Goal: Task Accomplishment & Management: Manage account settings

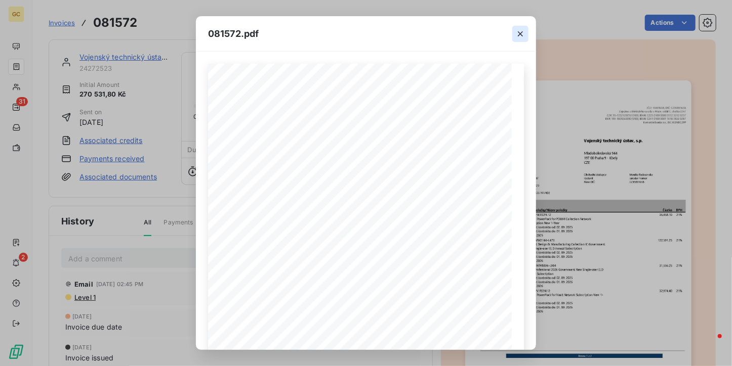
click at [524, 30] on icon "button" at bounding box center [520, 34] width 10 height 10
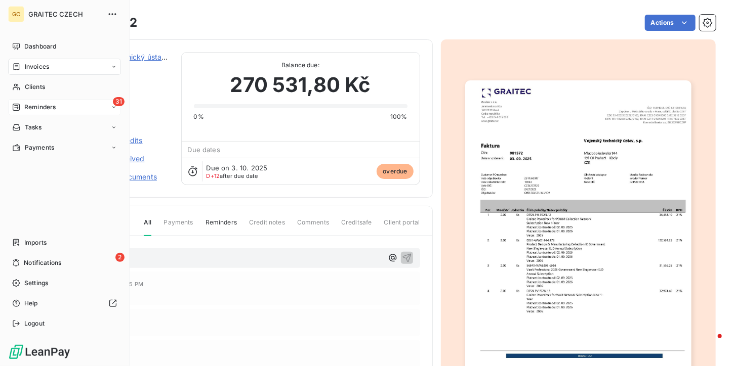
click at [16, 111] on icon at bounding box center [16, 107] width 8 height 8
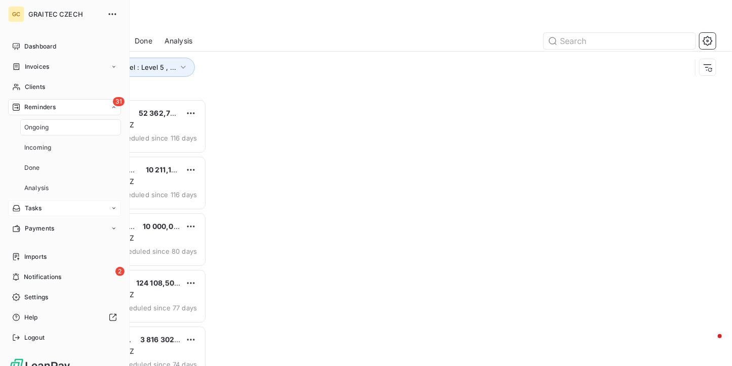
scroll to position [259, 150]
click at [44, 126] on span "Ongoing" at bounding box center [36, 127] width 24 height 9
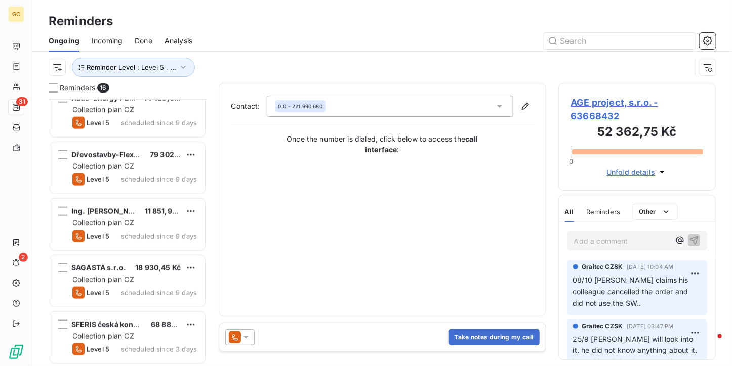
scroll to position [640, 0]
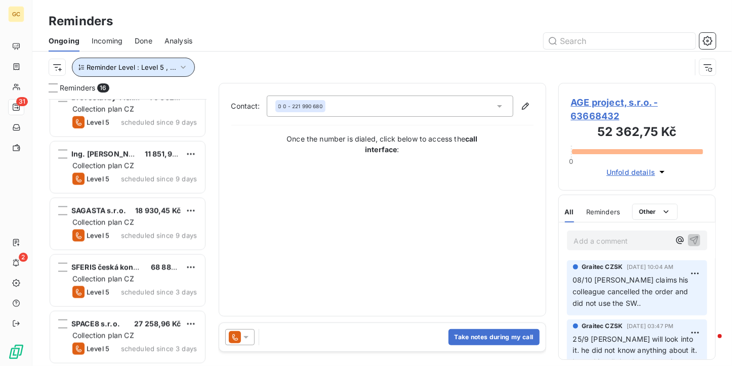
click at [171, 68] on span "Reminder Level : Level 5 , ..." at bounding box center [132, 67] width 90 height 8
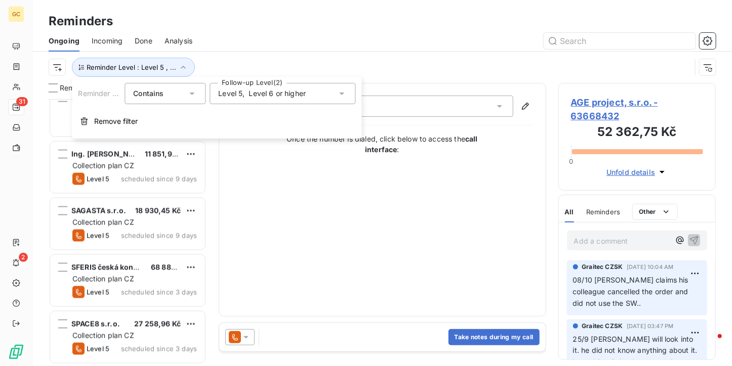
click at [283, 102] on div "Level 5 , Level 6 or higher" at bounding box center [283, 93] width 146 height 21
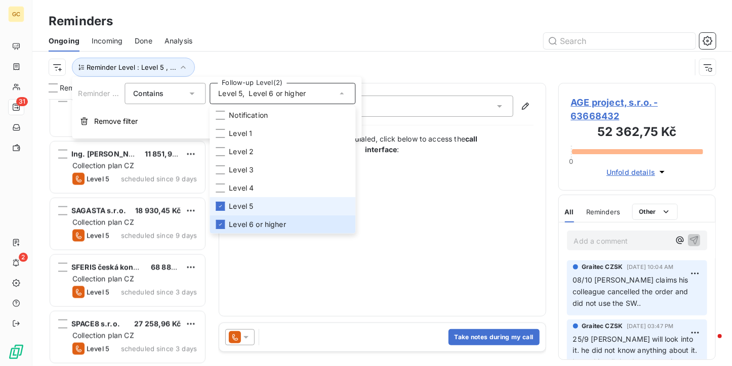
click at [244, 203] on span "Level 5" at bounding box center [241, 206] width 24 height 10
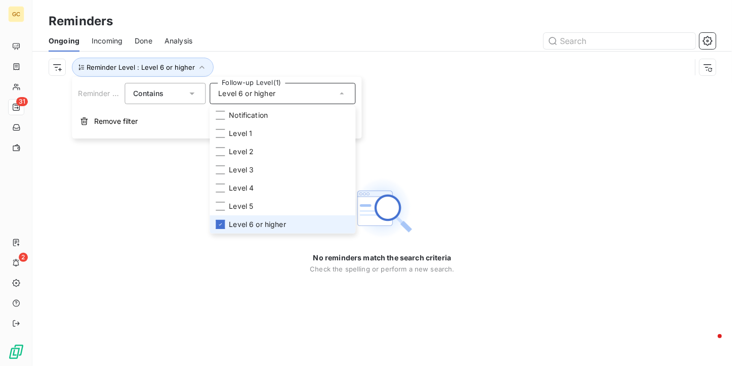
click at [239, 229] on span "Level 6 or higher" at bounding box center [257, 225] width 57 height 10
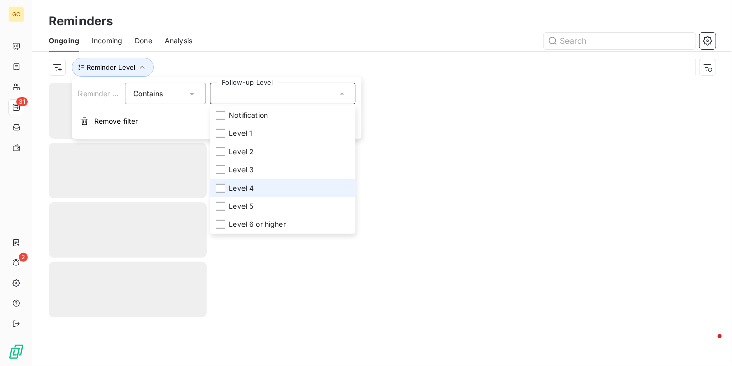
click at [229, 186] on span "Level 4" at bounding box center [241, 188] width 25 height 10
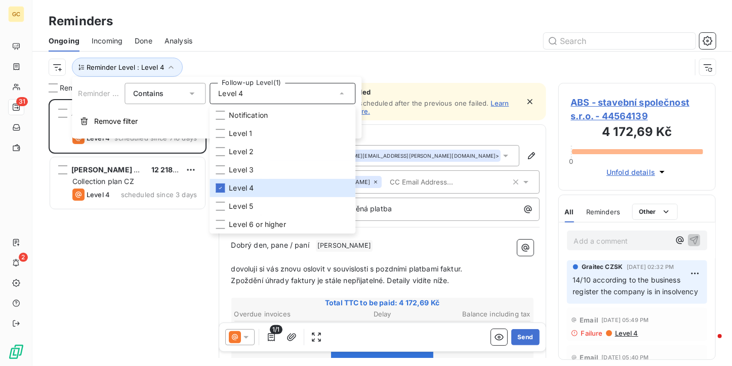
scroll to position [259, 150]
click at [110, 248] on div "ABS - stavební společnost s.r.o. 4 172,69 Kč Collection plan CZ Level 4 schedul…" at bounding box center [128, 232] width 158 height 267
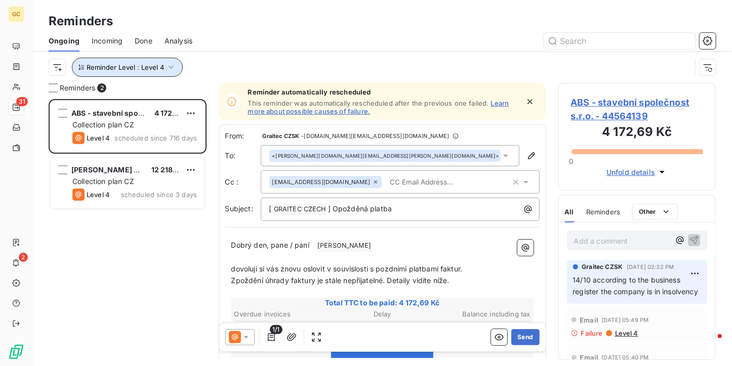
click at [163, 64] on button "Reminder Level : Level 4" at bounding box center [127, 67] width 111 height 19
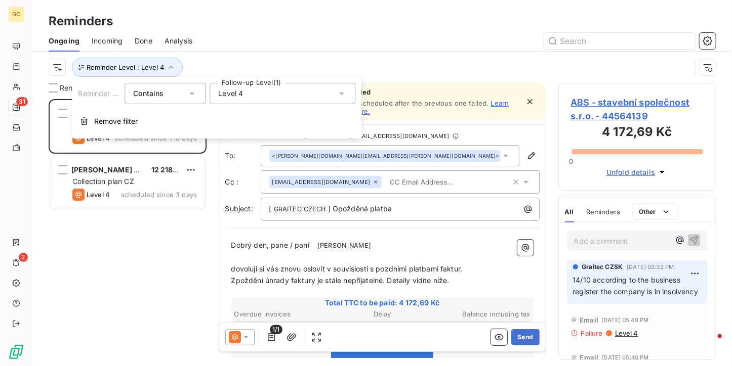
click at [277, 92] on div "Level 4" at bounding box center [283, 93] width 146 height 21
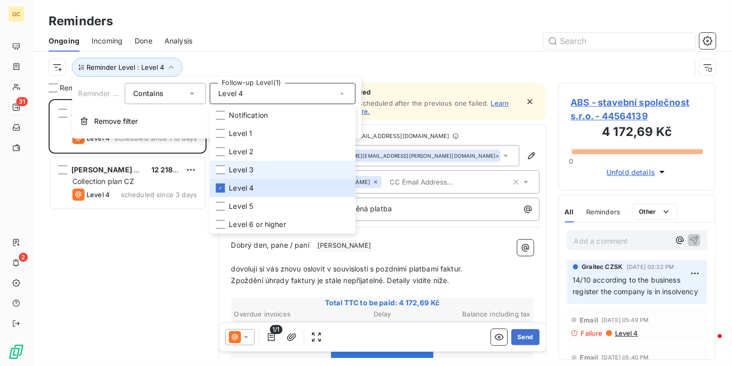
click at [252, 174] on span "Level 3" at bounding box center [241, 170] width 25 height 10
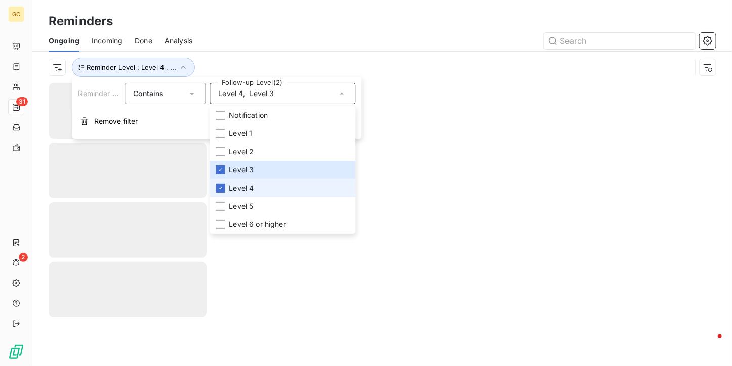
click at [245, 186] on span "Level 4" at bounding box center [241, 188] width 25 height 10
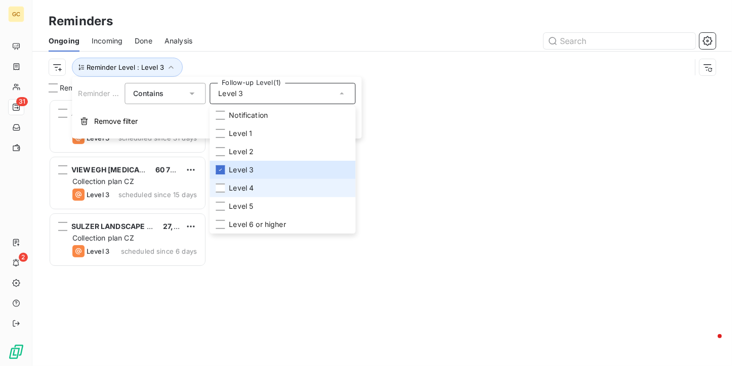
scroll to position [259, 150]
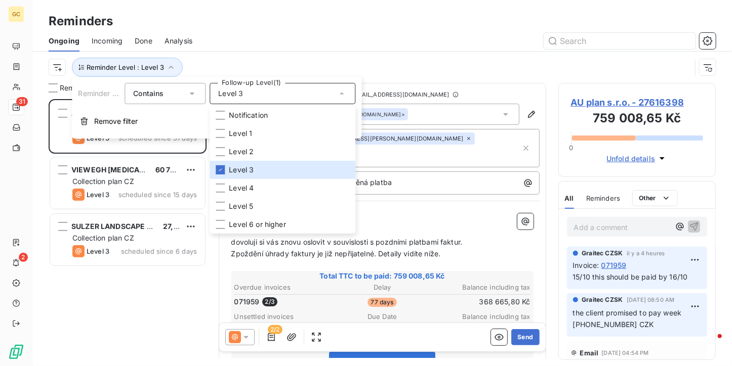
click at [251, 8] on div "Reminders Ongoing Incoming Done Analysis Reminder Level : Level 3" at bounding box center [381, 41] width 699 height 83
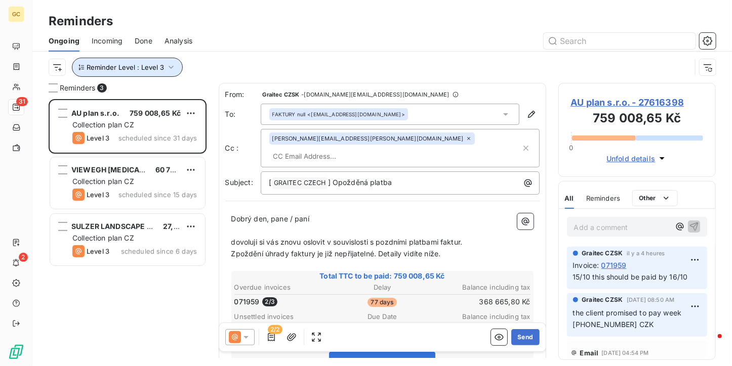
click at [151, 58] on button "Reminder Level : Level 3" at bounding box center [127, 67] width 111 height 19
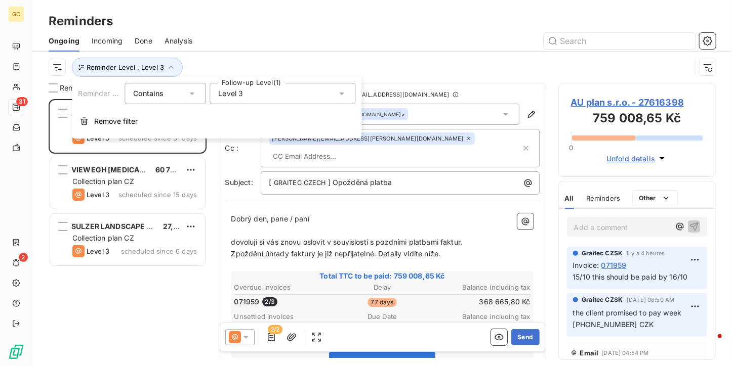
click at [240, 97] on span "Level 3" at bounding box center [230, 94] width 25 height 10
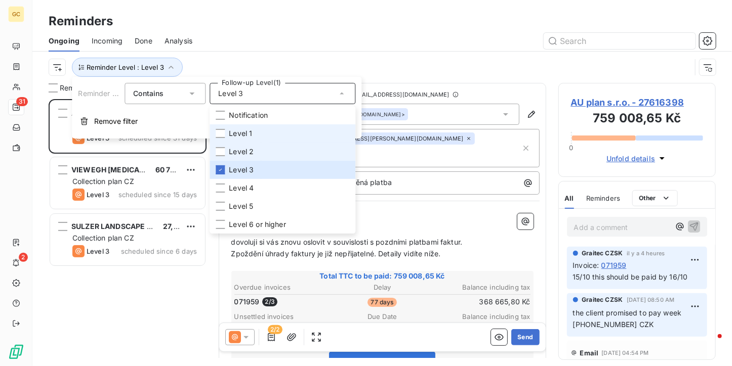
click at [238, 148] on span "Level 2" at bounding box center [241, 152] width 25 height 10
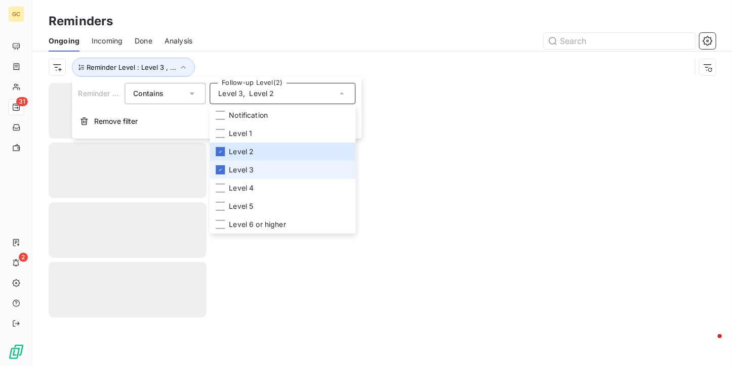
click at [229, 167] on span "Level 3" at bounding box center [241, 170] width 25 height 10
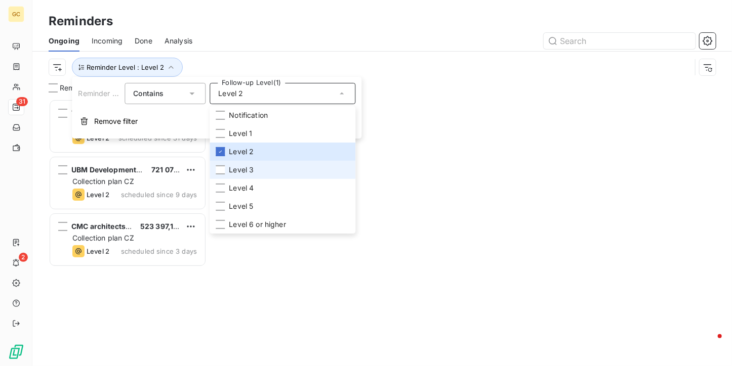
scroll to position [259, 150]
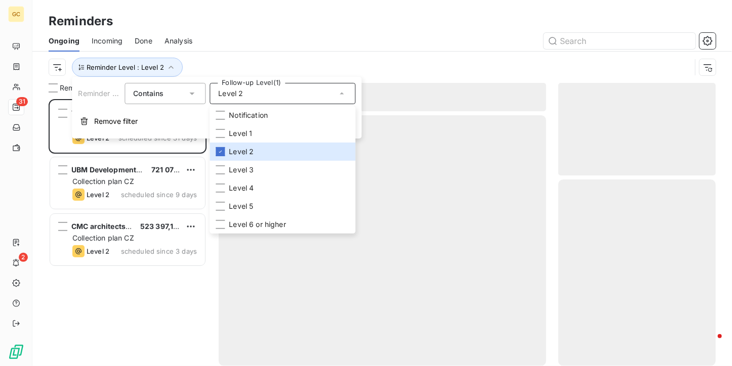
click at [227, 52] on div "Reminder Level : Level 2" at bounding box center [382, 67] width 667 height 31
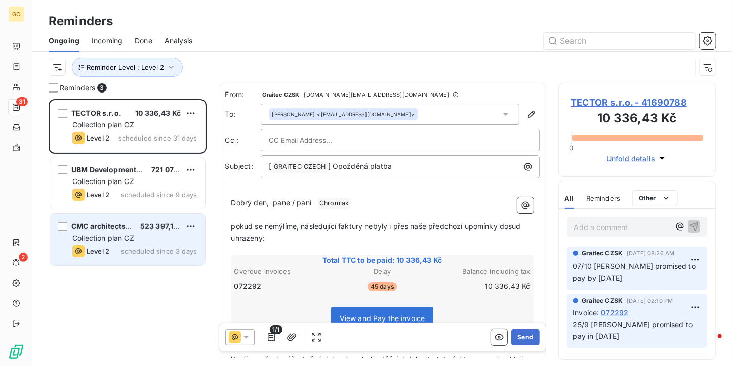
click at [126, 243] on div "CMC architects, a.s. 523 397,18 Kč Collection plan CZ Level 2 scheduled since 3…" at bounding box center [127, 240] width 155 height 52
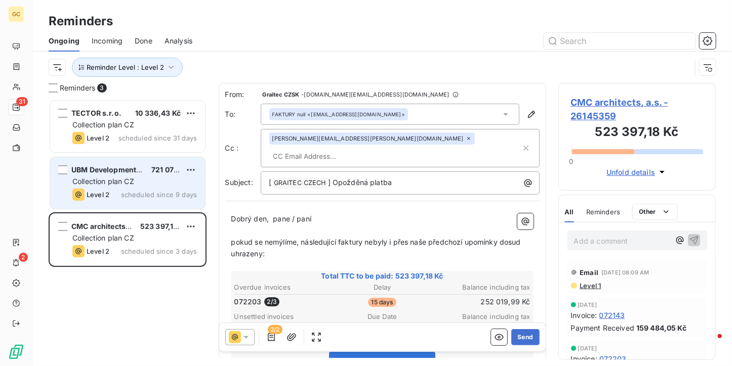
click at [119, 188] on div "UBM Development Czechia s.r.o. 721 071,73 Kč Collection plan CZ Level 2 schedul…" at bounding box center [127, 183] width 155 height 52
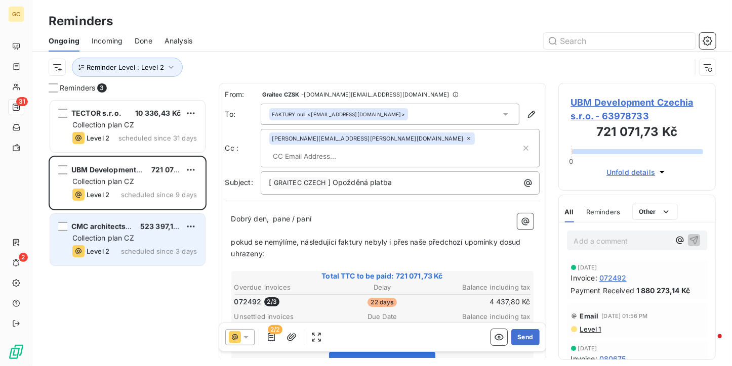
click at [134, 229] on div "CMC architects, a.s. 523 397,18 Kč" at bounding box center [134, 226] width 125 height 9
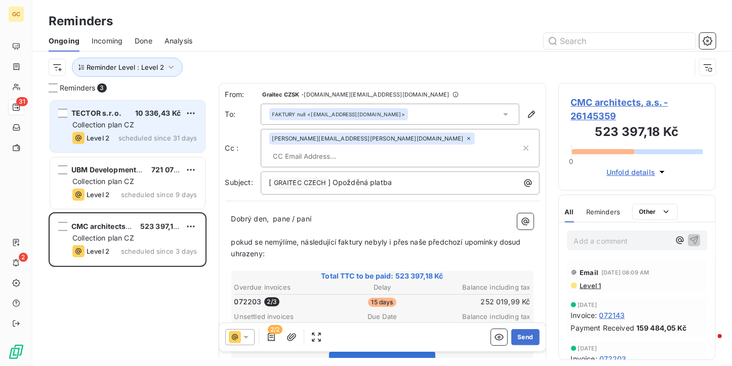
click at [154, 119] on div "TECTOR s.r.o. 10 336,43 Kč Collection plan CZ Level 2 scheduled since 31 days" at bounding box center [127, 127] width 155 height 52
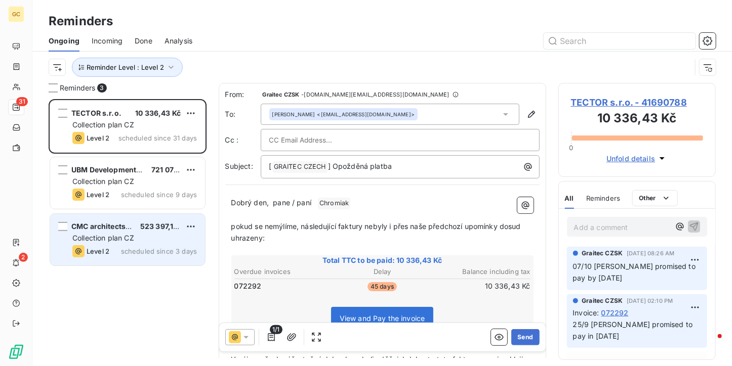
click at [178, 237] on div "Collection plan CZ" at bounding box center [134, 238] width 125 height 10
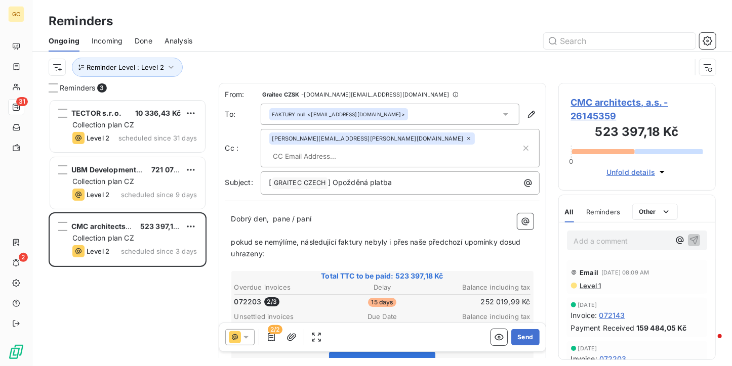
scroll to position [51, 0]
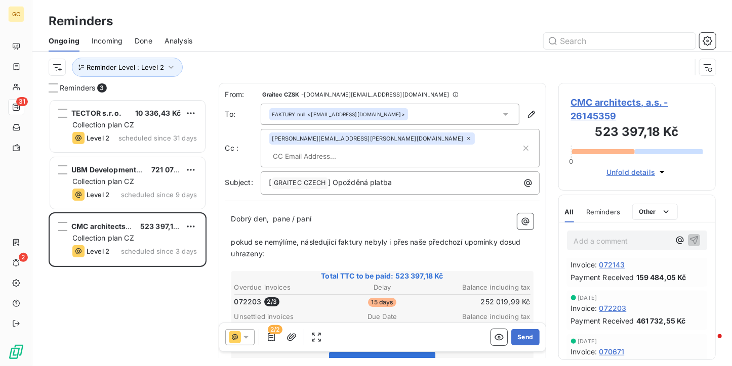
click at [611, 305] on span "072203" at bounding box center [612, 308] width 27 height 11
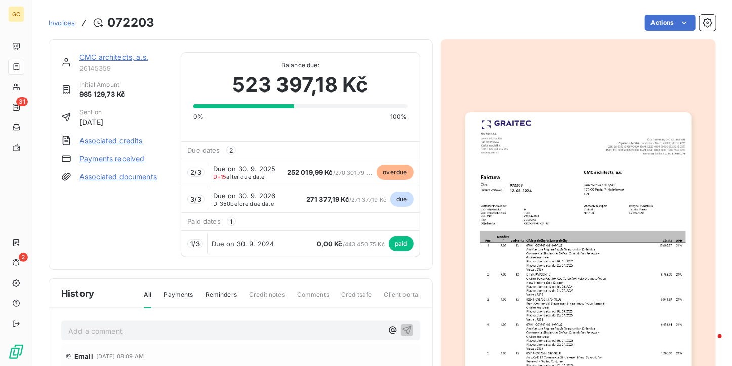
click at [570, 138] on img "button" at bounding box center [578, 271] width 226 height 319
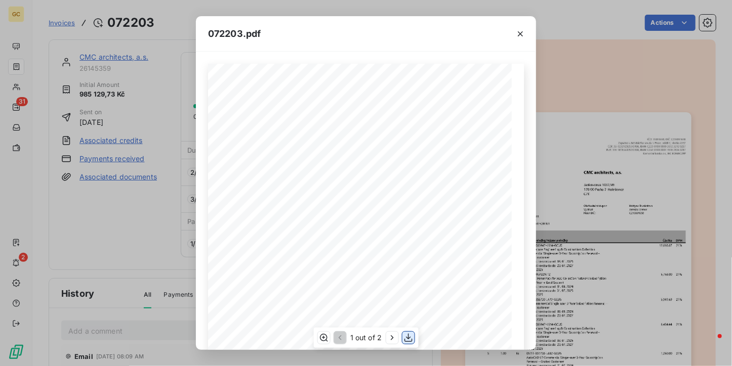
click at [410, 337] on icon "button" at bounding box center [408, 338] width 8 height 9
click at [520, 32] on icon "button" at bounding box center [520, 34] width 10 height 10
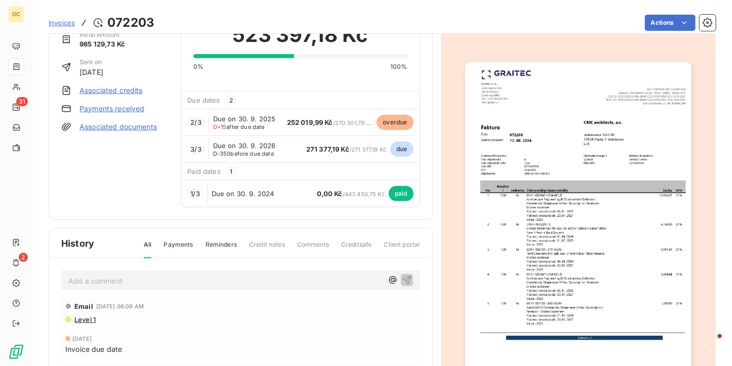
scroll to position [163, 0]
